Goal: Task Accomplishment & Management: Manage account settings

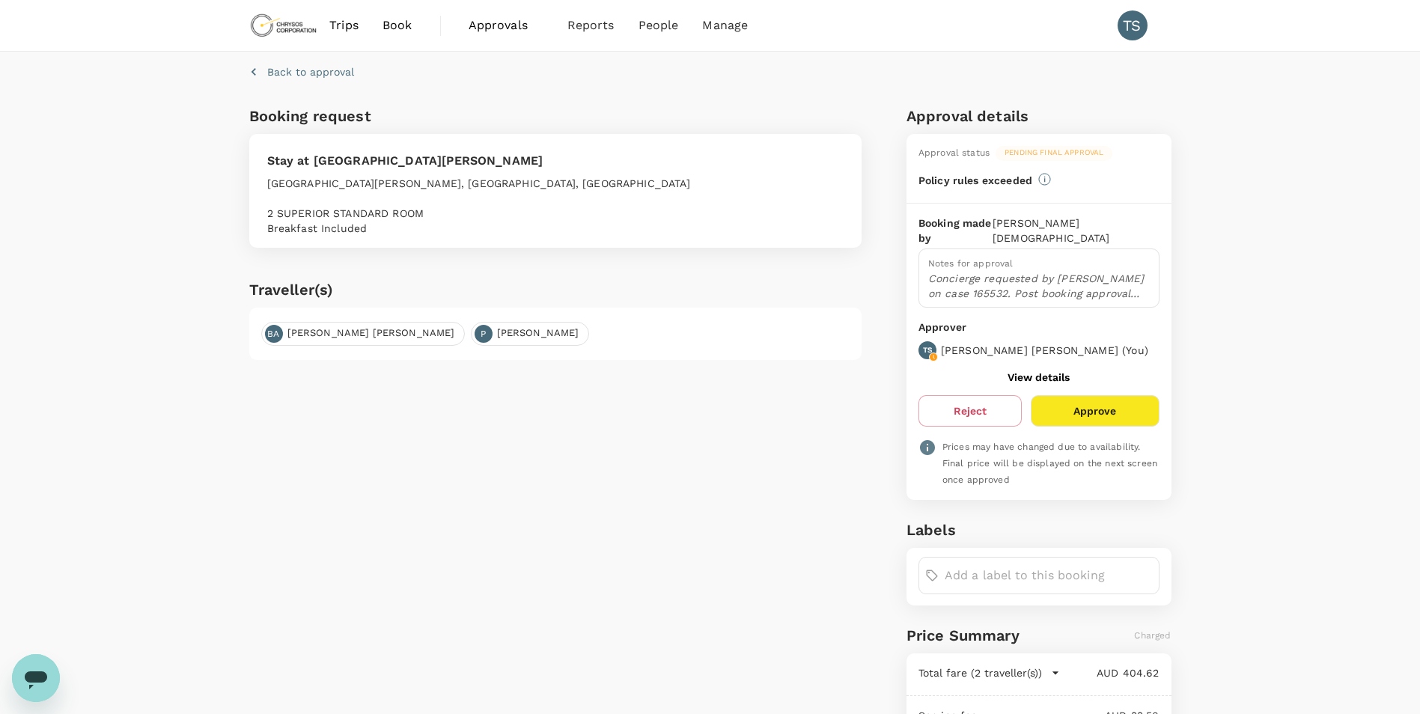
click at [485, 23] on span "Approvals" at bounding box center [506, 25] width 75 height 18
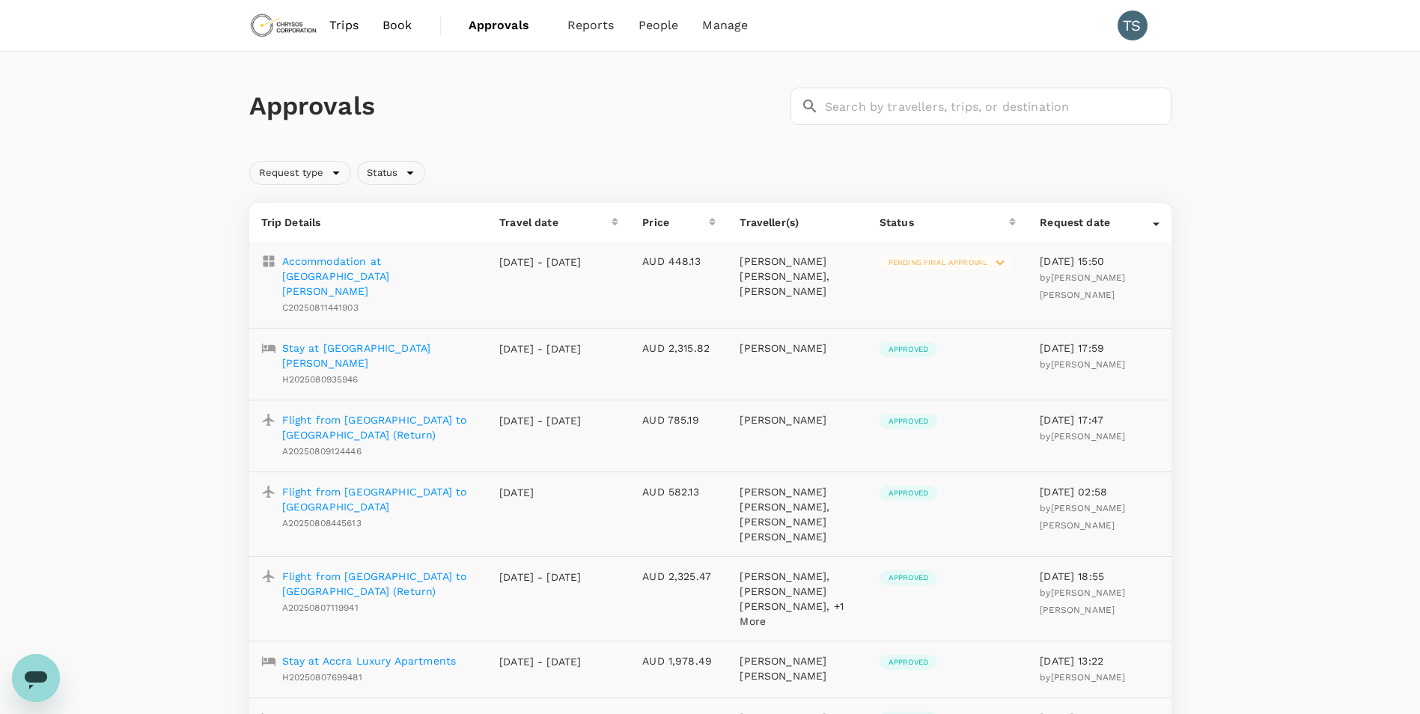
click at [362, 263] on p "Accommodation at [GEOGRAPHIC_DATA][PERSON_NAME]" at bounding box center [379, 276] width 194 height 45
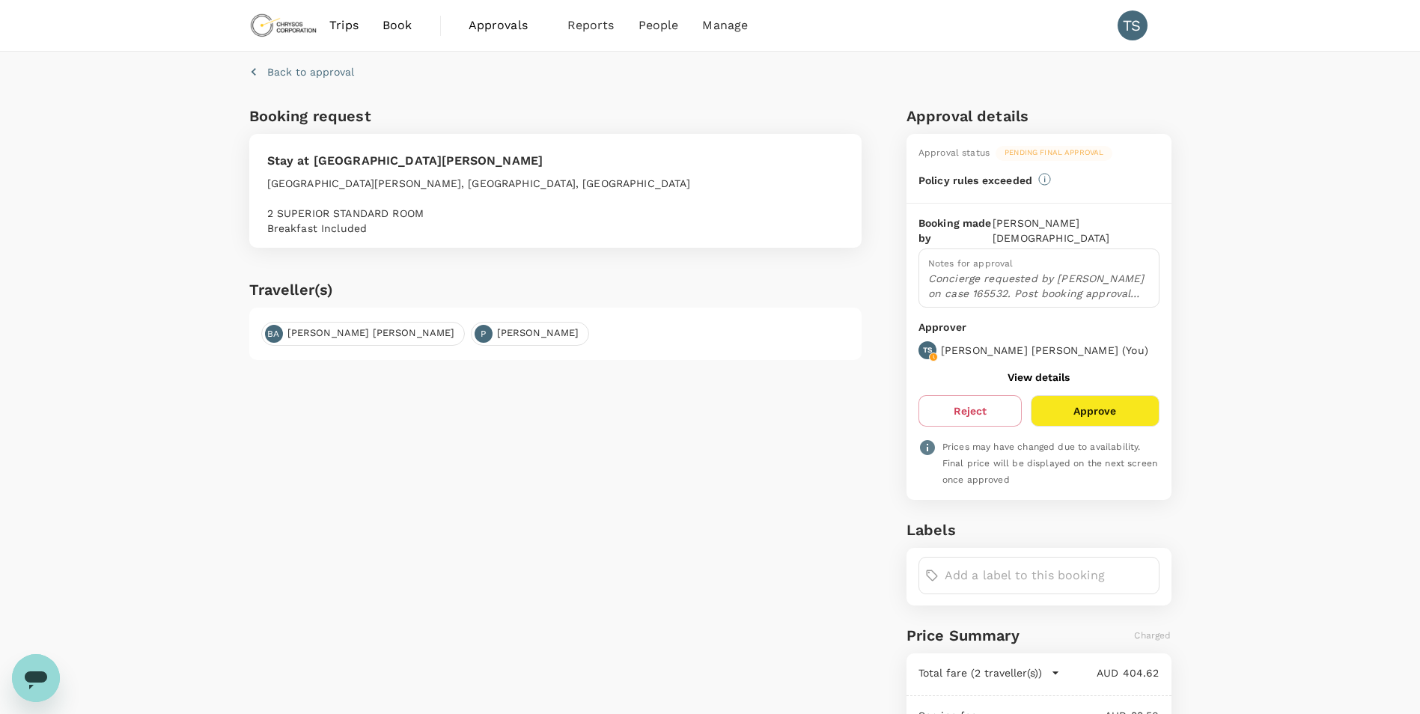
click at [1113, 395] on button "Approve" at bounding box center [1095, 410] width 128 height 31
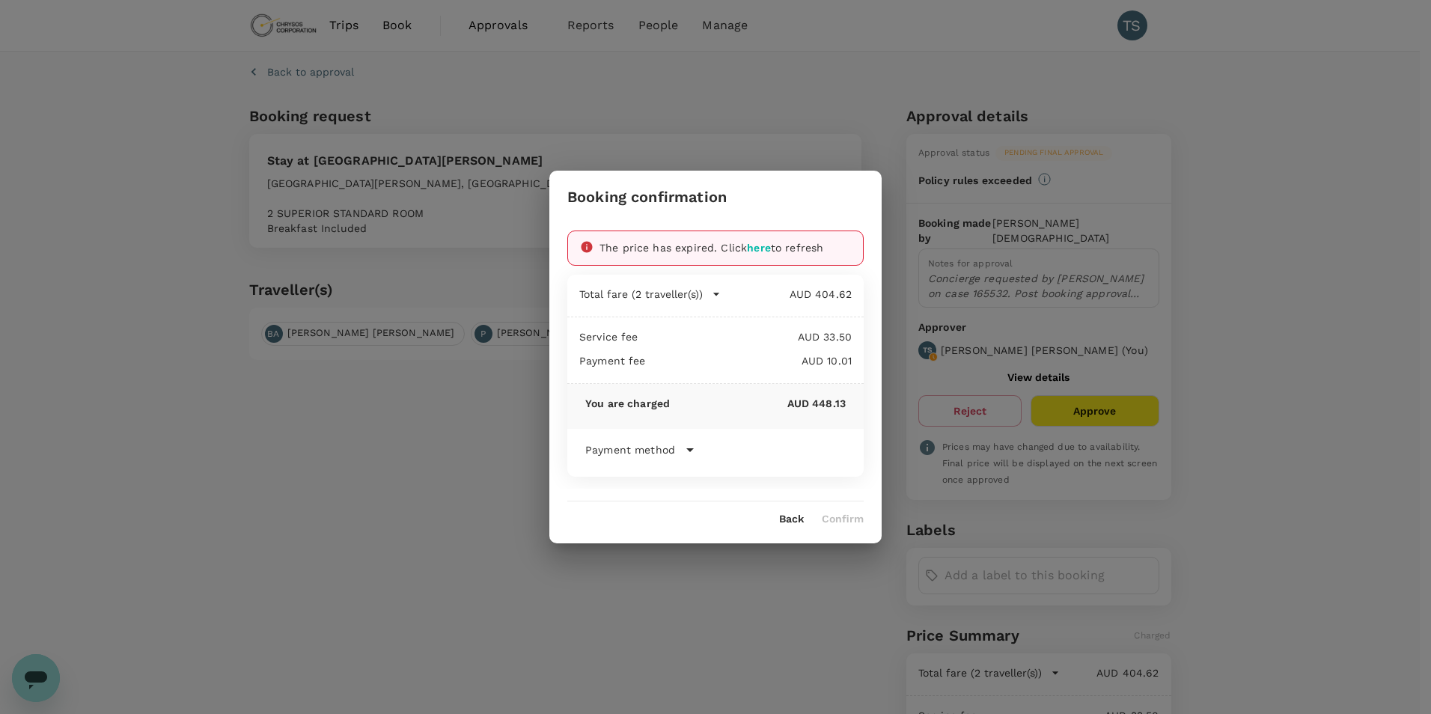
click at [766, 251] on span "here" at bounding box center [759, 248] width 24 height 12
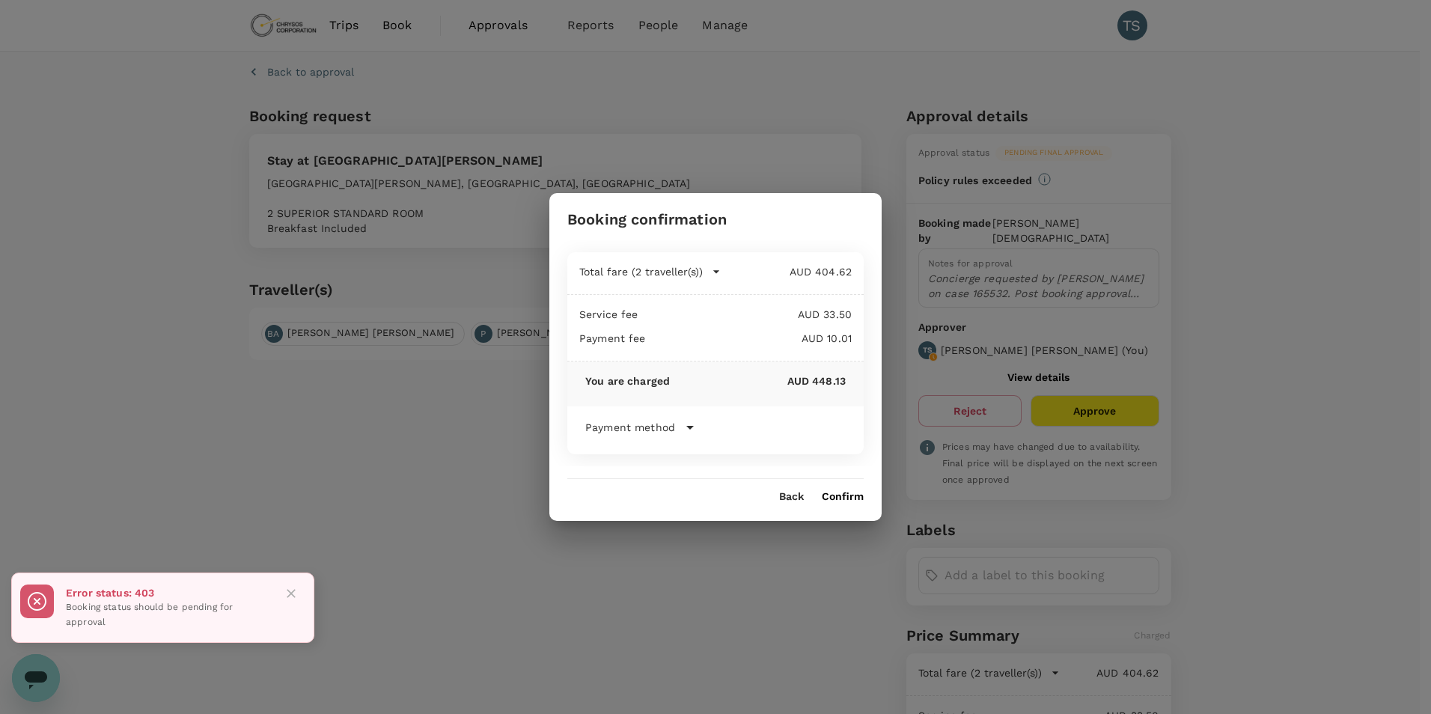
click at [850, 495] on button "Confirm" at bounding box center [843, 497] width 42 height 12
